Goal: Transaction & Acquisition: Purchase product/service

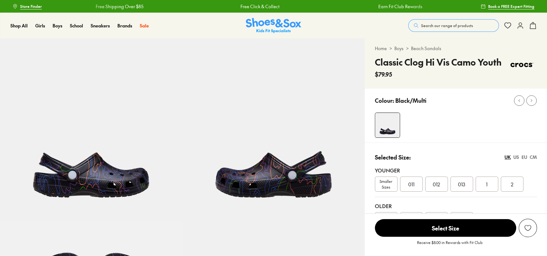
select select "*"
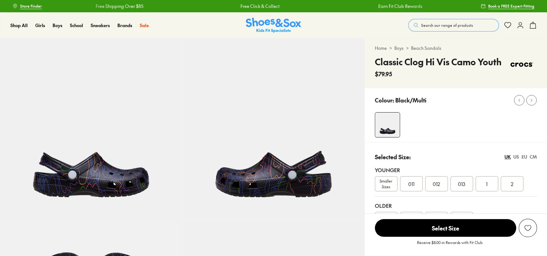
click at [423, 47] on link "Beach Sandals" at bounding box center [426, 48] width 30 height 7
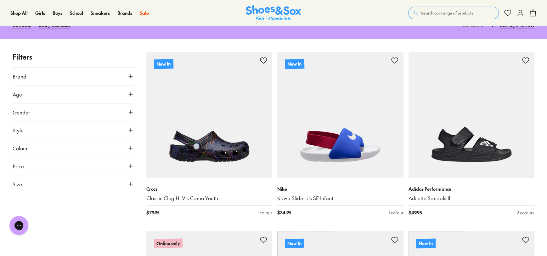
click at [120, 71] on button "Brand" at bounding box center [73, 76] width 121 height 18
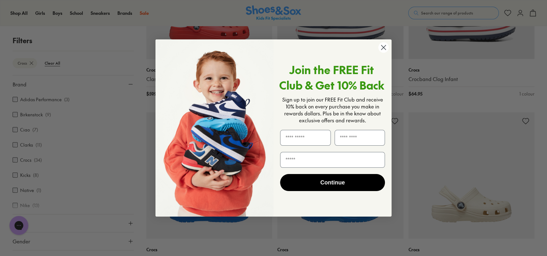
scroll to position [554, 0]
click at [383, 48] on icon "Close dialog" at bounding box center [384, 47] width 4 height 4
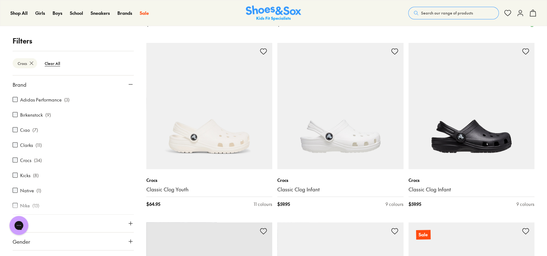
type input "***"
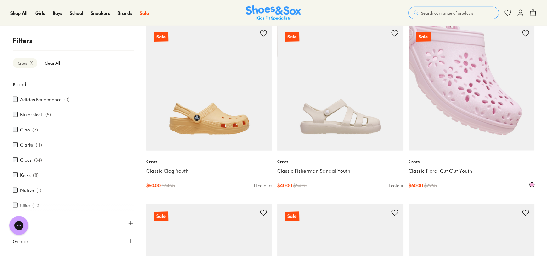
scroll to position [1358, 0]
click at [471, 115] on img at bounding box center [472, 87] width 126 height 126
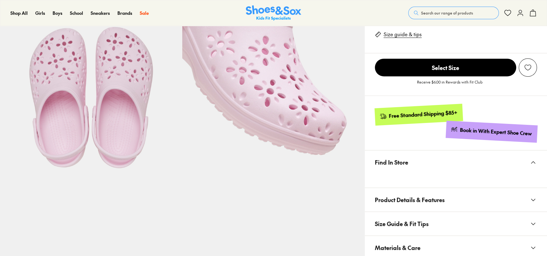
scroll to position [226, 0]
select select "*"
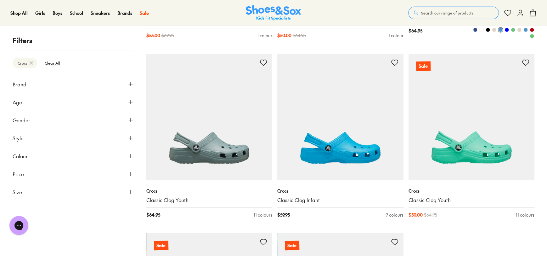
scroll to position [1712, 0]
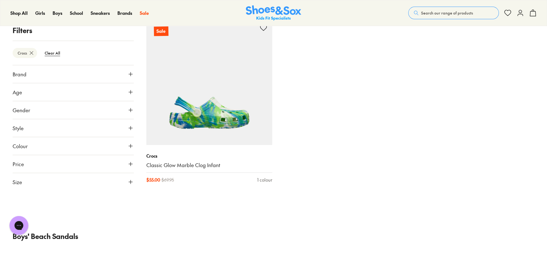
scroll to position [2081, 0]
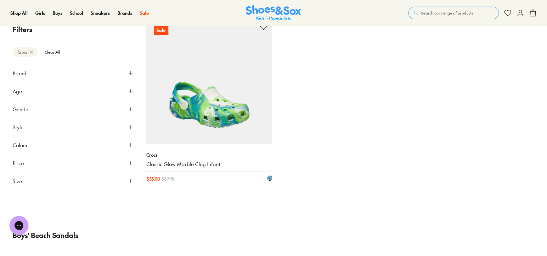
click at [212, 111] on img at bounding box center [209, 81] width 126 height 126
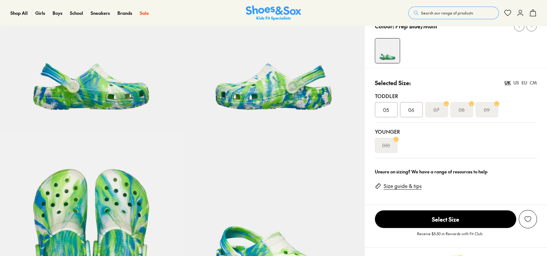
scroll to position [89, 0]
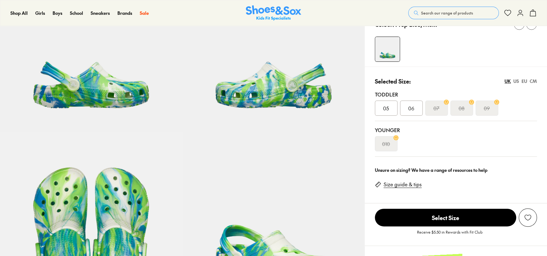
select select "*"
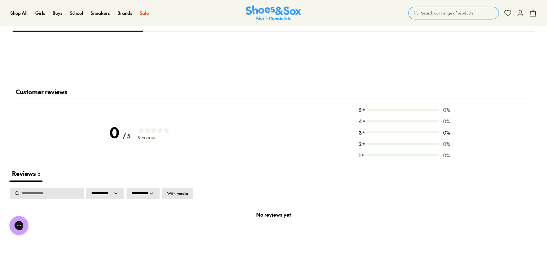
scroll to position [877, 0]
